Goal: Task Accomplishment & Management: Use online tool/utility

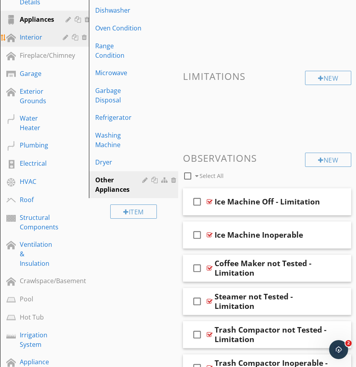
click at [32, 36] on div "Interior" at bounding box center [36, 36] width 32 height 9
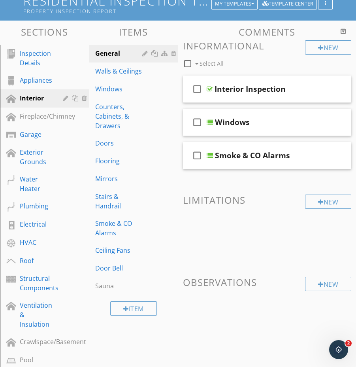
scroll to position [73, 0]
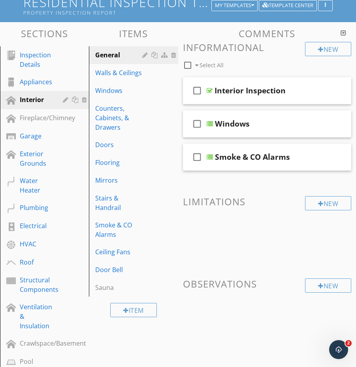
click at [343, 32] on div at bounding box center [343, 33] width 6 height 6
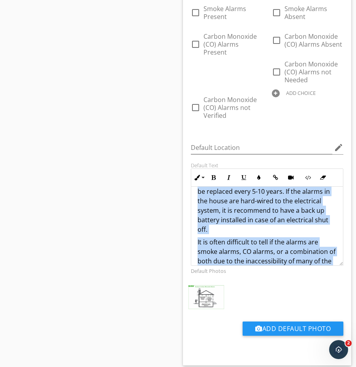
scroll to position [211, 0]
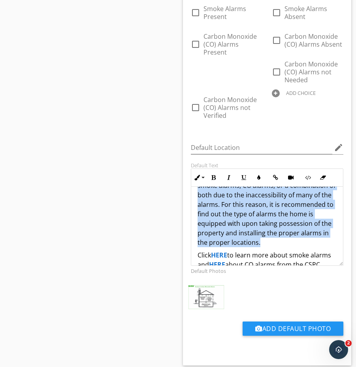
drag, startPoint x: 205, startPoint y: 200, endPoint x: 309, endPoint y: 233, distance: 109.4
click at [309, 233] on div "The home was visually inspected for the presence or absence of smoke and carbon…" at bounding box center [267, 126] width 152 height 303
copy div "The home was visually inspected for the presence or absence of smoke and carbon…"
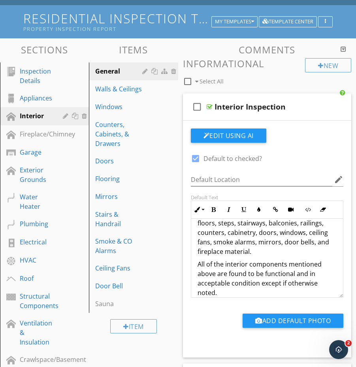
scroll to position [56, 0]
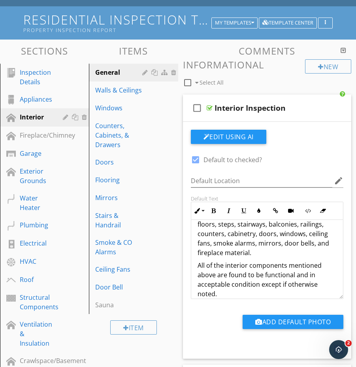
click at [343, 50] on div at bounding box center [343, 50] width 6 height 6
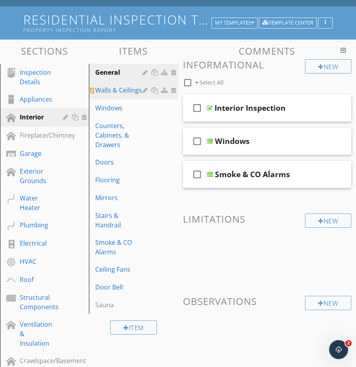
click at [129, 90] on div "Walls & Ceilings" at bounding box center [119, 89] width 49 height 9
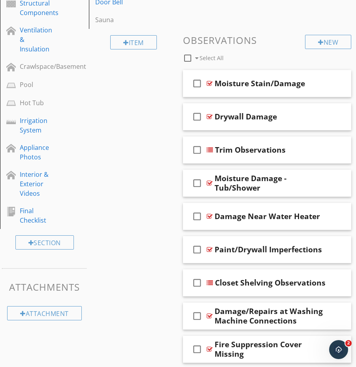
scroll to position [350, 0]
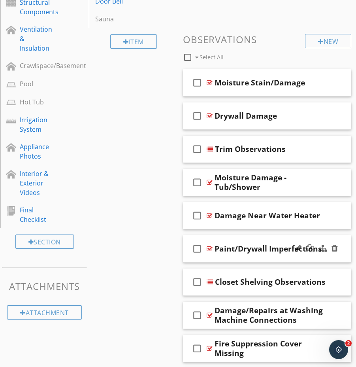
click at [305, 257] on div at bounding box center [316, 248] width 46 height 19
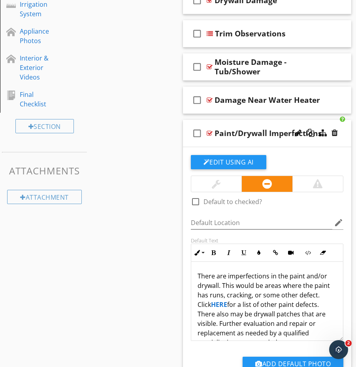
scroll to position [467, 0]
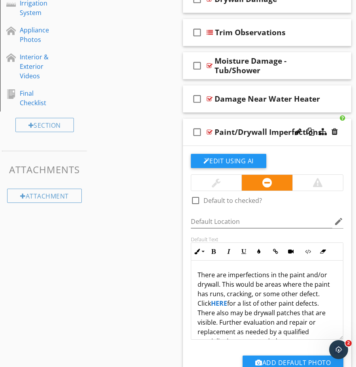
click at [211, 301] on strong "HERE" at bounding box center [219, 303] width 16 height 9
click at [161, 272] on div "Sections Inspection Details Appliances Interior Fireplace/Chimney Garage Exteri…" at bounding box center [178, 125] width 356 height 995
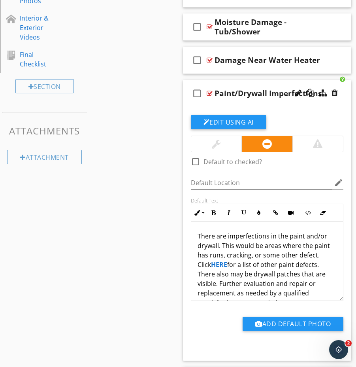
scroll to position [16, 0]
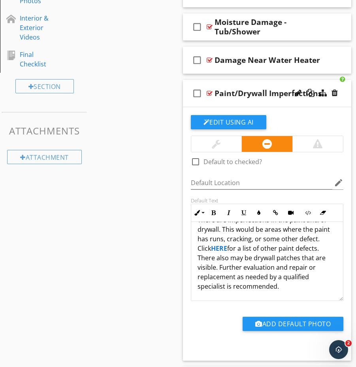
drag, startPoint x: 198, startPoint y: 236, endPoint x: 307, endPoint y: 312, distance: 132.8
click at [307, 312] on div "check_box_outline_blank Default to checked? Default Location edit Default Text …" at bounding box center [267, 229] width 162 height 229
copy p "There are imperfections in the paint and/or drywall. This would be areas where …"
click at [320, 100] on div at bounding box center [316, 93] width 46 height 19
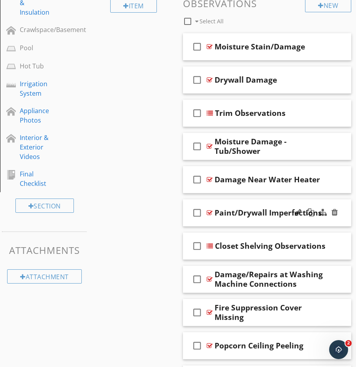
scroll to position [387, 0]
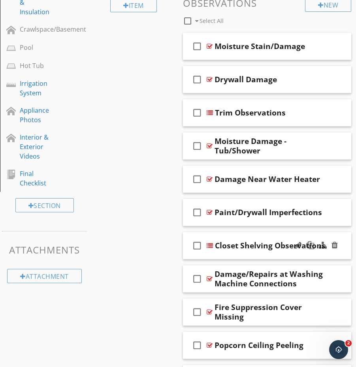
click at [329, 255] on div "check_box_outline_blank Closet Shelving Observations" at bounding box center [267, 245] width 169 height 27
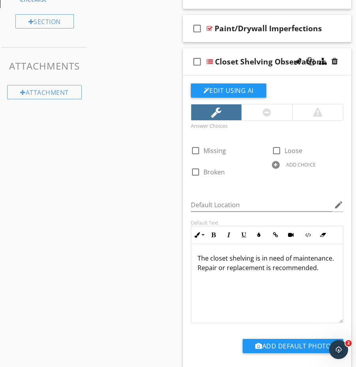
scroll to position [572, 0]
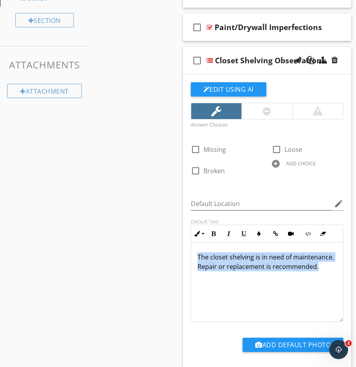
drag, startPoint x: 198, startPoint y: 255, endPoint x: 320, endPoint y: 269, distance: 123.2
click at [322, 269] on p "The closet shelving is in need of maintenance. Repair or replacement is recomme…" at bounding box center [266, 261] width 139 height 19
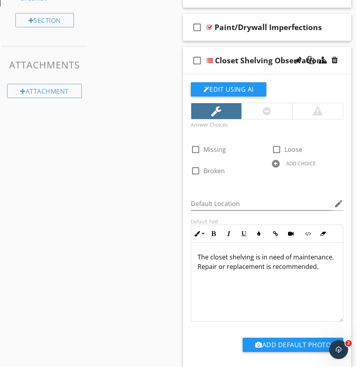
click at [295, 265] on p "The closet shelving is in need of maintenance. Repair or replacement is recomme…" at bounding box center [266, 261] width 139 height 19
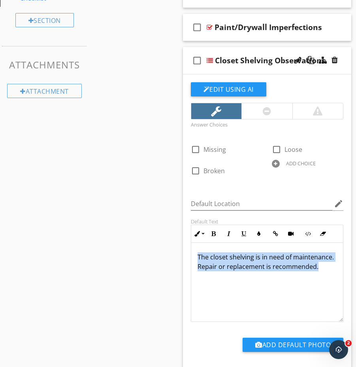
drag, startPoint x: 196, startPoint y: 255, endPoint x: 326, endPoint y: 268, distance: 130.2
click at [326, 268] on div "The closet shelving is in need of maintenance. Repair or replacement is recomme…" at bounding box center [267, 282] width 152 height 79
copy p "The closet shelving is in need of maintenance. Repair or replacement is recomme…"
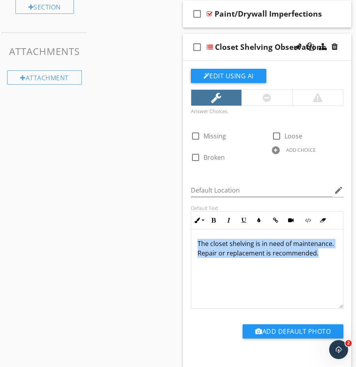
scroll to position [557, 0]
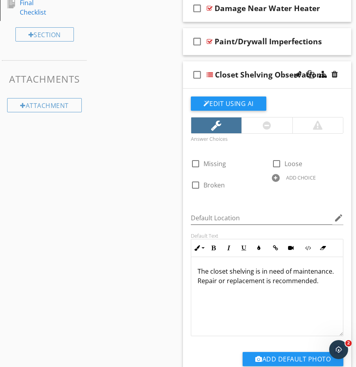
click at [340, 84] on div "check_box_outline_blank Closet Shelving Observations" at bounding box center [267, 74] width 169 height 27
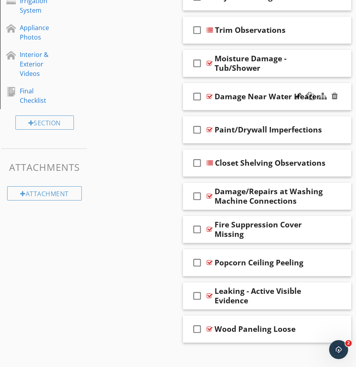
scroll to position [478, 0]
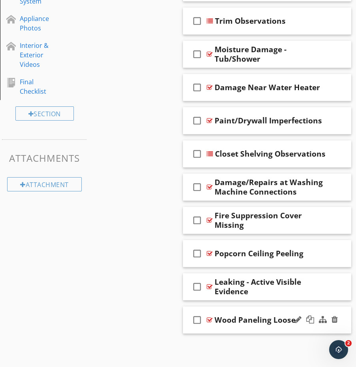
click at [310, 328] on div at bounding box center [316, 319] width 46 height 19
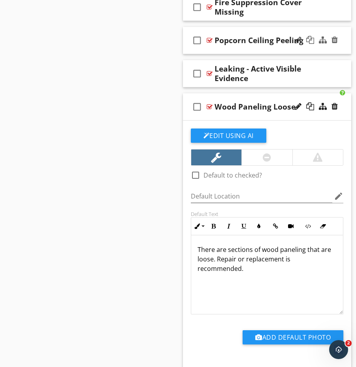
scroll to position [692, 0]
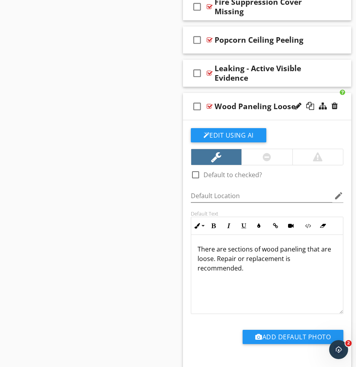
click at [196, 246] on div "There are sections of wood paneling that are loose. Repair or replacement is re…" at bounding box center [267, 274] width 152 height 79
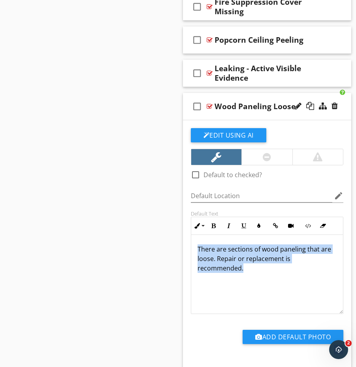
drag, startPoint x: 196, startPoint y: 246, endPoint x: 333, endPoint y: 261, distance: 137.9
click at [335, 261] on div "There are sections of wood paneling that are loose. Repair or replacement is re…" at bounding box center [267, 274] width 152 height 79
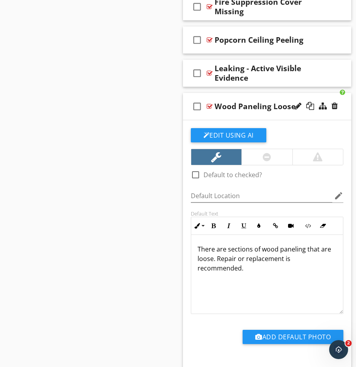
click at [307, 115] on div at bounding box center [316, 106] width 46 height 19
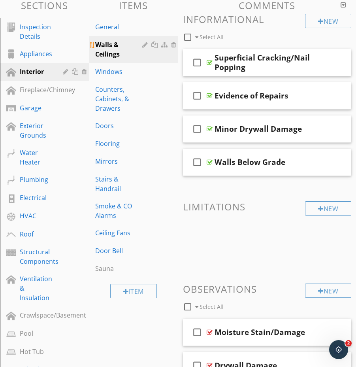
scroll to position [59, 0]
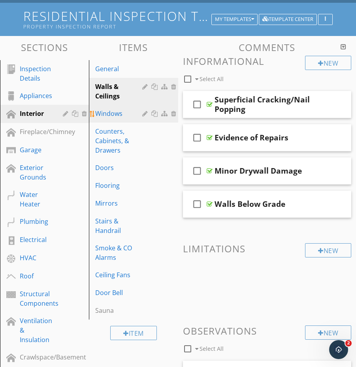
click at [118, 115] on div "Windows" at bounding box center [119, 113] width 49 height 9
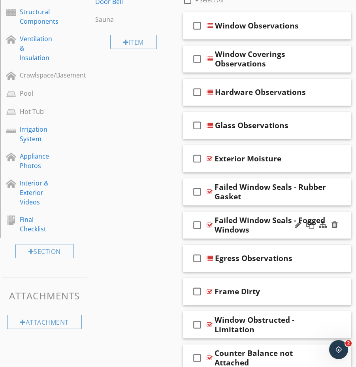
scroll to position [357, 0]
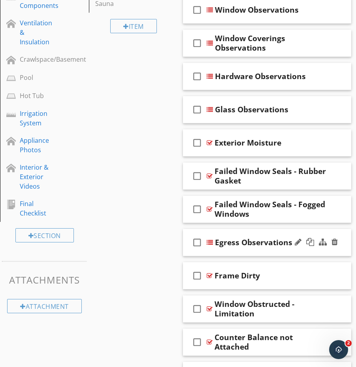
click at [309, 249] on div at bounding box center [316, 242] width 46 height 19
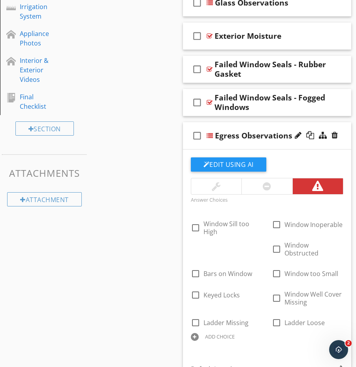
scroll to position [437, 0]
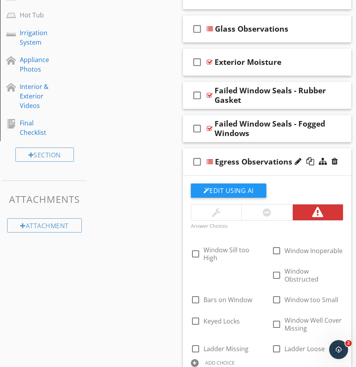
click at [329, 171] on div "check_box_outline_blank Egress Observations" at bounding box center [267, 161] width 169 height 27
type textarea "<p>There are some egress concerns with the current windows. Review of current e…"
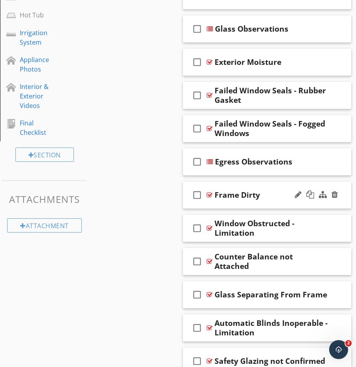
click at [301, 201] on div at bounding box center [316, 194] width 46 height 19
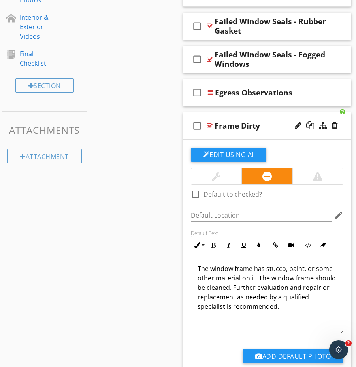
scroll to position [0, 0]
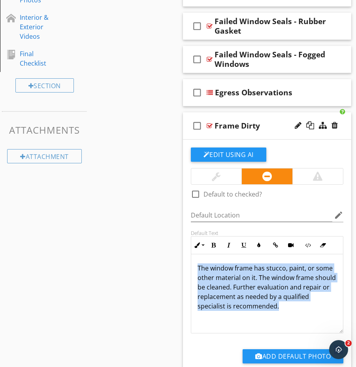
drag, startPoint x: 197, startPoint y: 267, endPoint x: 218, endPoint y: 274, distance: 22.6
click at [264, 315] on div "The window frame has stucco, paint, or some other material on it. The window fr…" at bounding box center [267, 293] width 152 height 79
copy p "The window frame has stucco, paint, or some other material on it. The window fr…"
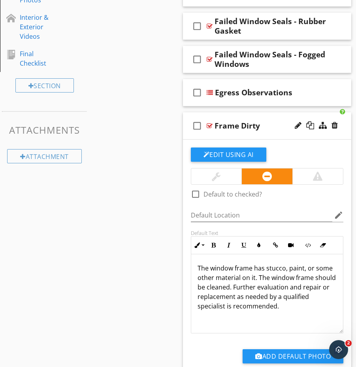
click at [285, 133] on div "check_box_outline_blank Frame Dirty" at bounding box center [267, 125] width 169 height 27
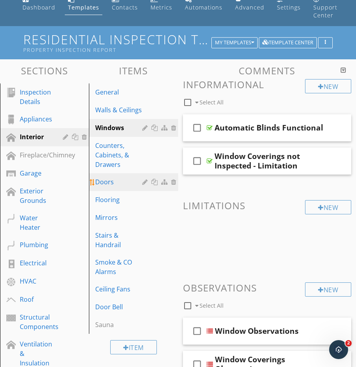
scroll to position [34, 0]
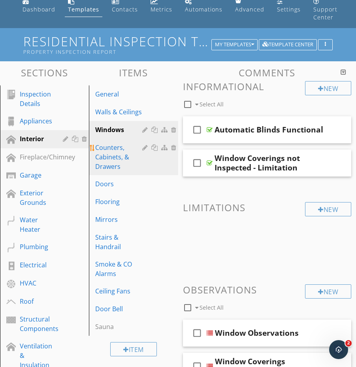
click at [128, 160] on div "Counters, Cabinets, & Drawers" at bounding box center [119, 157] width 49 height 28
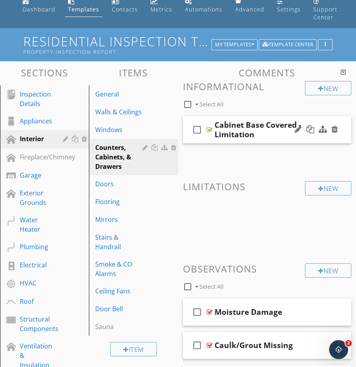
click at [314, 137] on div at bounding box center [316, 129] width 46 height 19
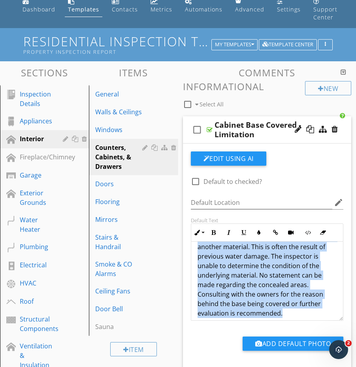
scroll to position [26, 0]
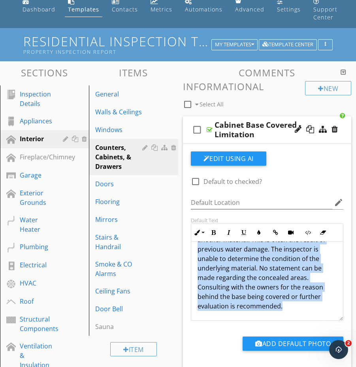
drag, startPoint x: 195, startPoint y: 254, endPoint x: 324, endPoint y: 320, distance: 145.0
click at [324, 320] on div "The base of the cabinet has been covered with another material. This is often t…" at bounding box center [267, 268] width 152 height 104
copy p "The base of the cabinet has been covered with another material. This is often t…"
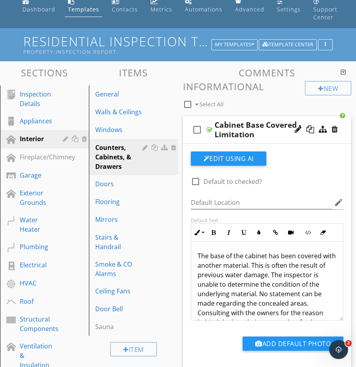
click at [270, 136] on div "Cabinet Base Covered - Limitation" at bounding box center [271, 129] width 115 height 19
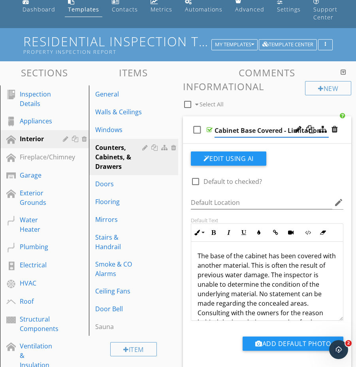
scroll to position [37, 0]
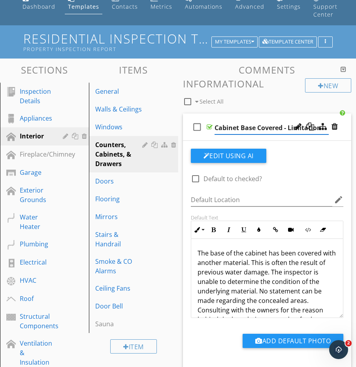
click at [198, 137] on div "check_box_outline_blank Cabinet Base Covered - Limitation" at bounding box center [267, 126] width 169 height 27
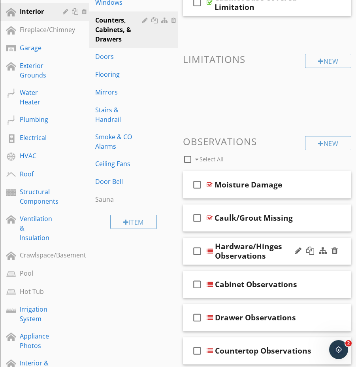
scroll to position [162, 0]
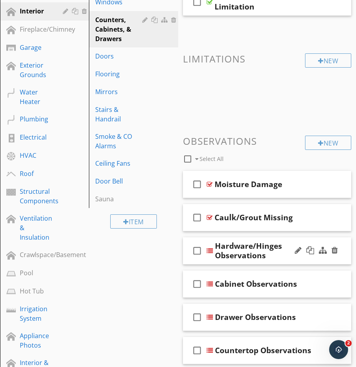
click at [301, 257] on div at bounding box center [316, 250] width 46 height 19
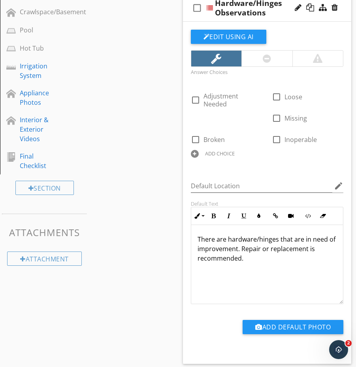
scroll to position [405, 0]
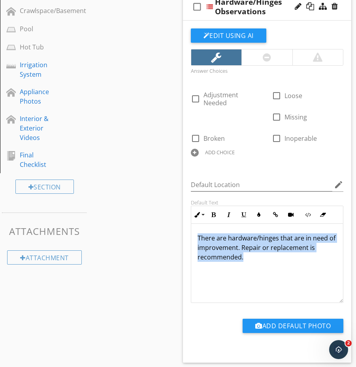
drag, startPoint x: 197, startPoint y: 223, endPoint x: 250, endPoint y: 252, distance: 60.1
click at [250, 252] on div "There are hardware/hinges that are in need of improvement. Repair or replacemen…" at bounding box center [267, 263] width 152 height 79
copy p "There are hardware/hinges that are in need of improvement. Repair or replacemen…"
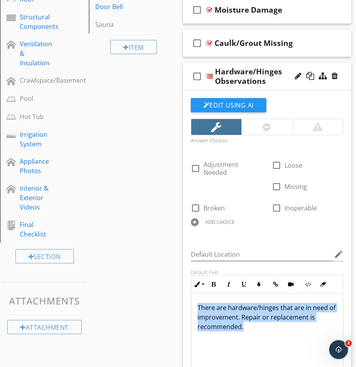
scroll to position [328, 0]
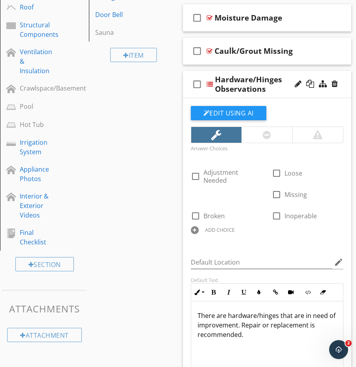
click at [287, 76] on div "Hardware/Hinges Observations" at bounding box center [272, 84] width 115 height 19
click at [287, 76] on div "check_box_outline_blank Hardware/Hinges Observations" at bounding box center [267, 84] width 169 height 27
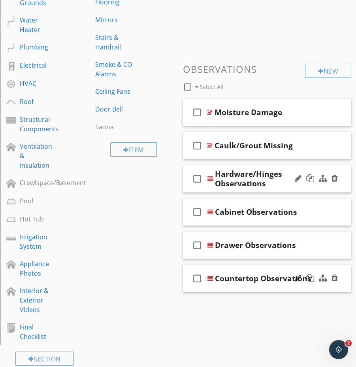
scroll to position [218, 0]
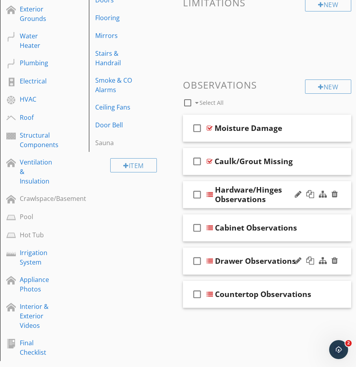
click at [324, 267] on div at bounding box center [316, 260] width 46 height 19
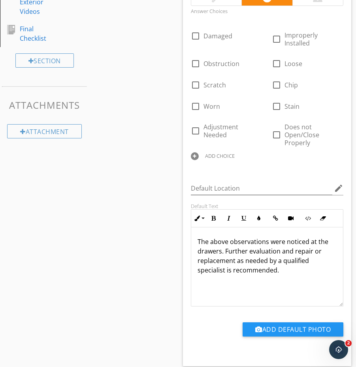
scroll to position [532, 0]
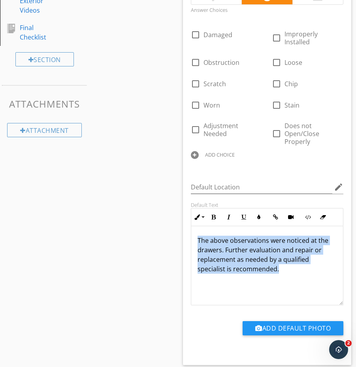
drag, startPoint x: 195, startPoint y: 239, endPoint x: 258, endPoint y: 275, distance: 72.9
click at [258, 275] on div "The above observations were noticed at the drawers. Further evaluation and repa…" at bounding box center [267, 265] width 152 height 79
copy p "The above observations were noticed at the drawers. Further evaluation and repa…"
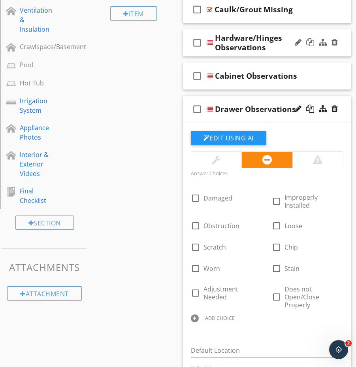
scroll to position [359, 0]
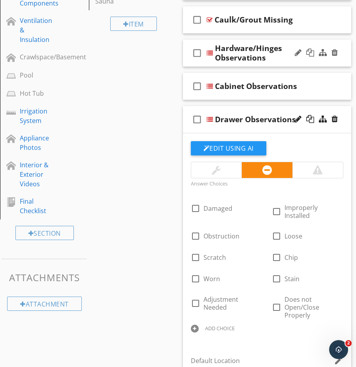
click at [197, 126] on icon "check_box_outline_blank" at bounding box center [197, 119] width 13 height 19
click at [196, 117] on icon "check_box" at bounding box center [197, 119] width 13 height 19
click at [266, 107] on div "check_box_outline_blank Drawer Observations" at bounding box center [267, 119] width 169 height 27
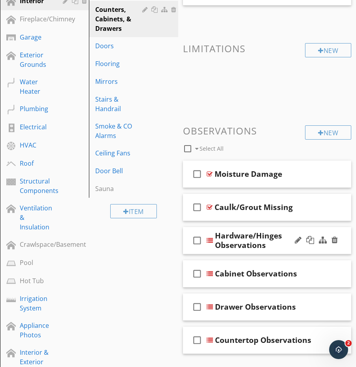
scroll to position [173, 0]
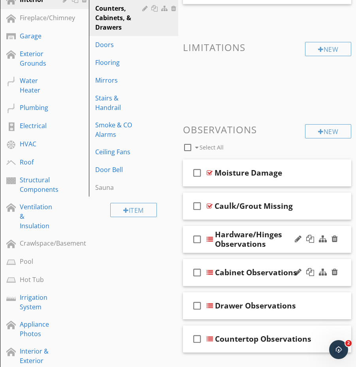
click at [309, 280] on div at bounding box center [316, 272] width 46 height 19
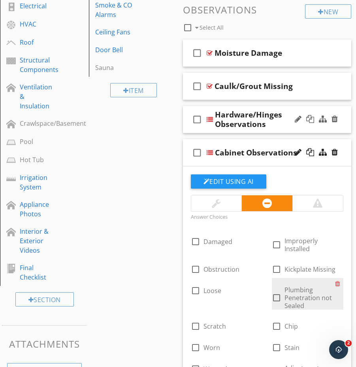
scroll to position [278, 0]
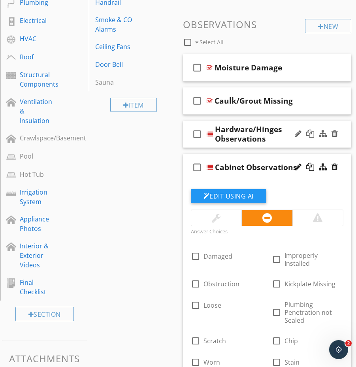
click at [289, 176] on div "check_box_outline_blank Cabinet Observations" at bounding box center [267, 167] width 169 height 27
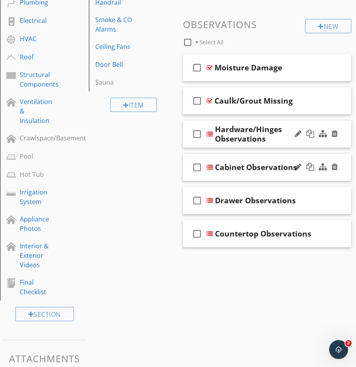
scroll to position [277, 0]
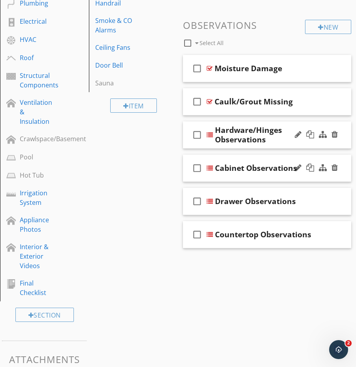
click at [250, 173] on div "Cabinet Observations" at bounding box center [256, 167] width 82 height 9
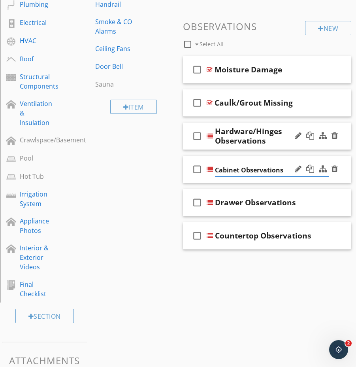
click at [335, 180] on div "check_box_outline_blank Cabinet Observations" at bounding box center [267, 169] width 169 height 27
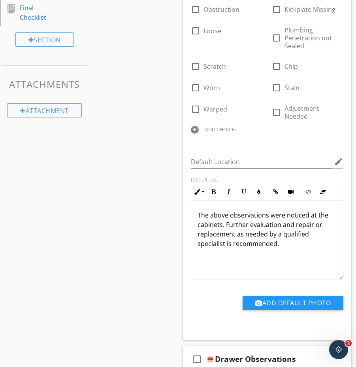
scroll to position [618, 0]
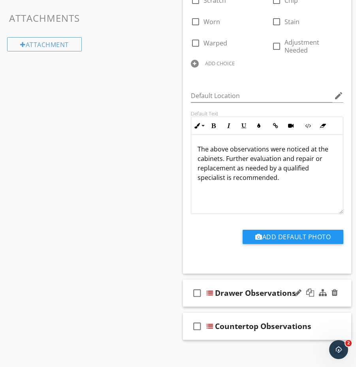
click at [307, 294] on div at bounding box center [316, 292] width 46 height 19
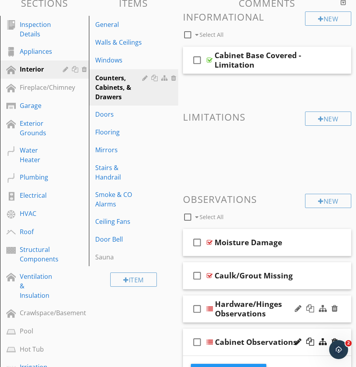
scroll to position [102, 0]
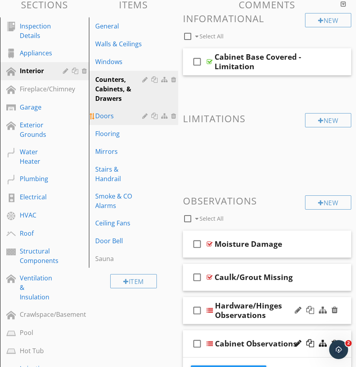
click at [110, 118] on div "Doors" at bounding box center [119, 115] width 49 height 9
